Goal: Information Seeking & Learning: Learn about a topic

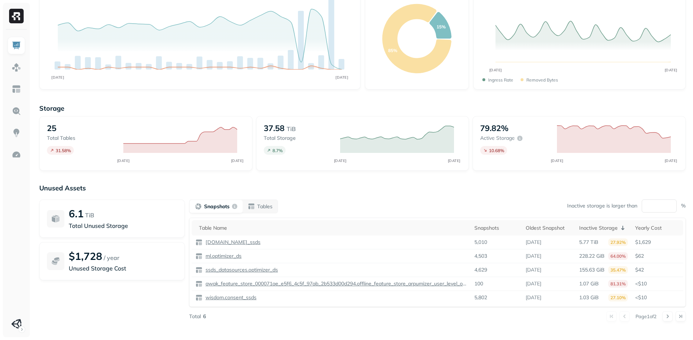
scroll to position [65, 0]
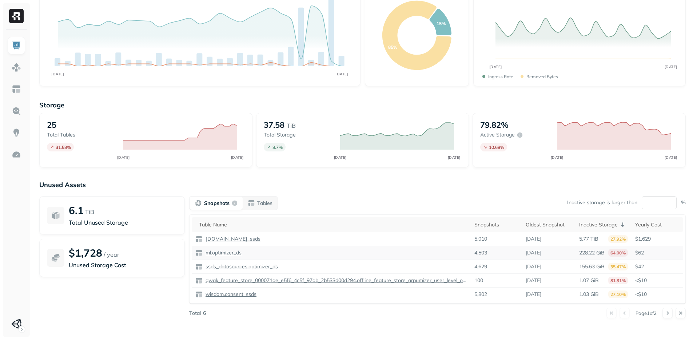
click at [224, 254] on p "ml.optimizer_ds" at bounding box center [222, 252] width 37 height 7
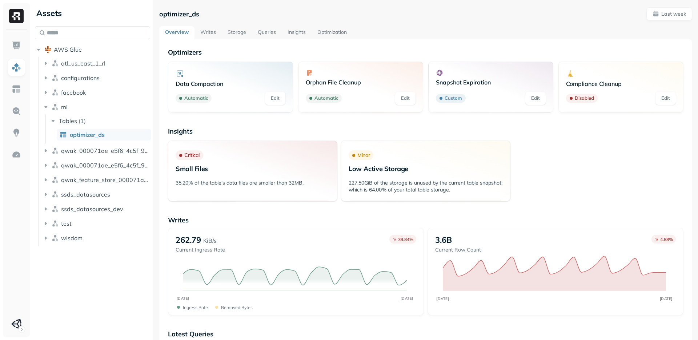
click at [214, 31] on link "Writes" at bounding box center [208, 32] width 27 height 13
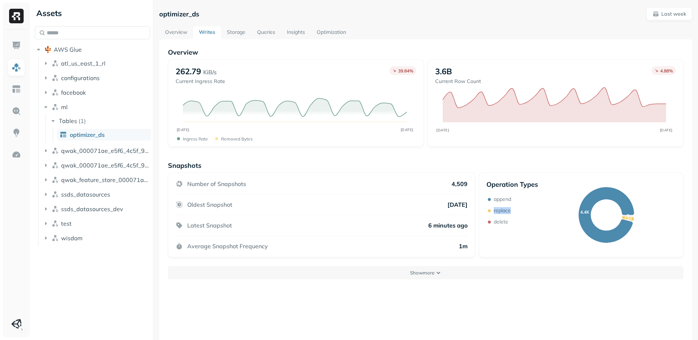
drag, startPoint x: 485, startPoint y: 212, endPoint x: 510, endPoint y: 210, distance: 25.1
click at [510, 210] on div "replace" at bounding box center [512, 210] width 52 height 7
click at [232, 29] on link "Storage" at bounding box center [236, 32] width 30 height 13
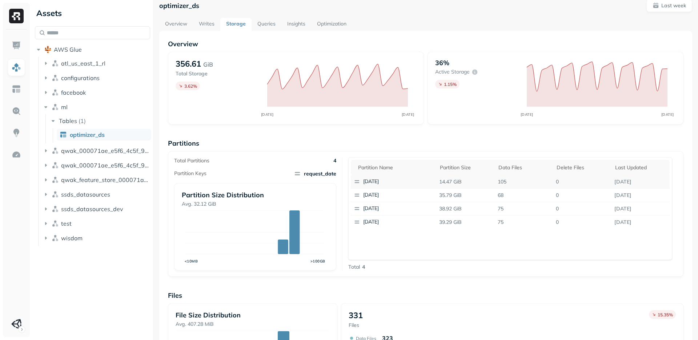
scroll to position [6, 0]
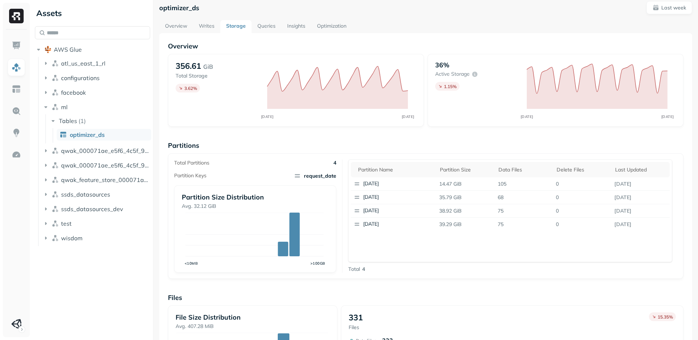
click at [455, 101] on div "36% Active storage 1.15 % AUG [DATE]" at bounding box center [556, 90] width 256 height 73
click at [262, 26] on link "Queries" at bounding box center [267, 26] width 30 height 13
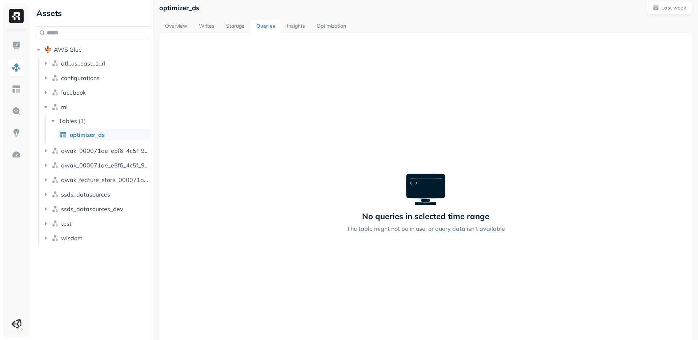
click at [296, 28] on link "Insights" at bounding box center [296, 26] width 30 height 13
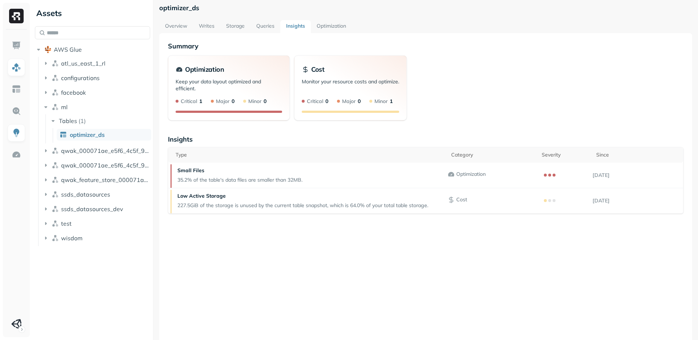
click at [334, 21] on link "Optimization" at bounding box center [331, 26] width 41 height 13
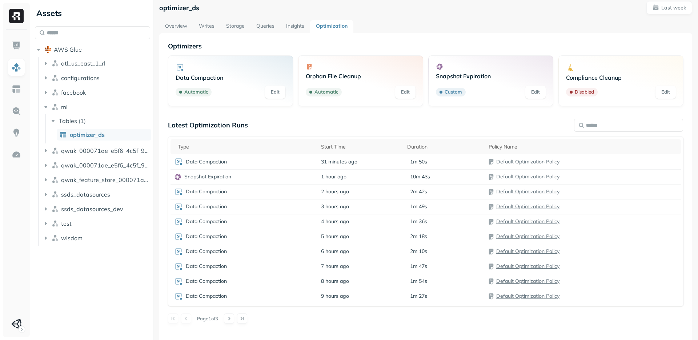
click at [175, 24] on link "Overview" at bounding box center [176, 26] width 34 height 13
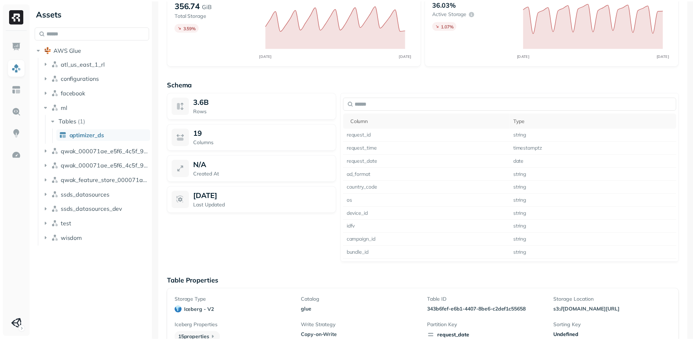
scroll to position [471, 0]
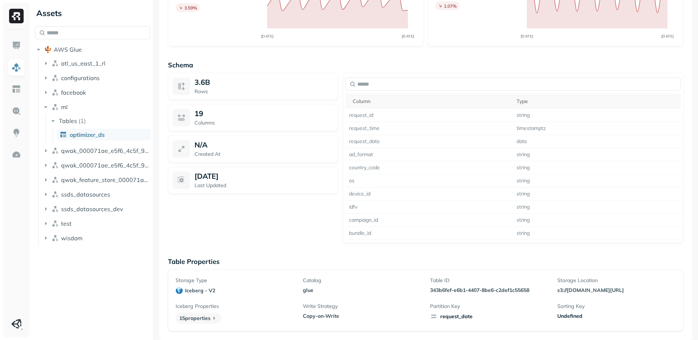
click at [557, 314] on div "Undefined" at bounding box center [616, 315] width 119 height 7
click at [12, 45] on img at bounding box center [16, 45] width 9 height 9
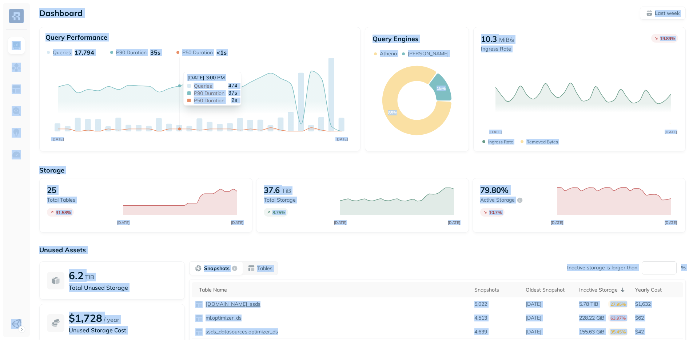
click at [180, 68] on div "AUG [DATE] Queries 17,794 P90 Duration 35s P50 Duration <1s [DATE] 3:00 PM Quer…" at bounding box center [199, 97] width 309 height 96
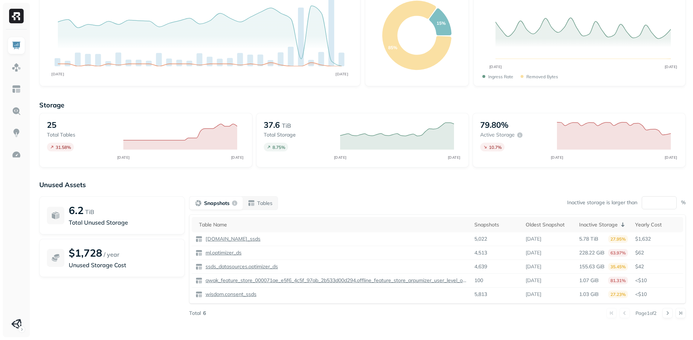
scroll to position [64, 0]
